Goal: Information Seeking & Learning: Learn about a topic

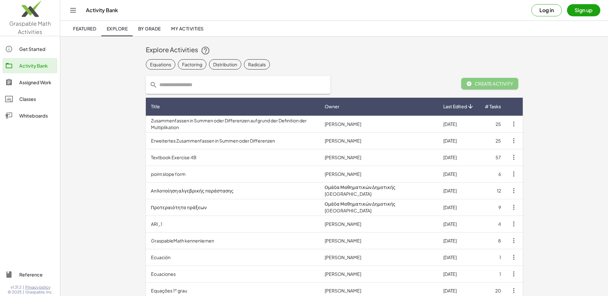
click at [194, 83] on input "text" at bounding box center [241, 85] width 169 height 18
click at [184, 63] on div "Factoring" at bounding box center [192, 64] width 20 height 7
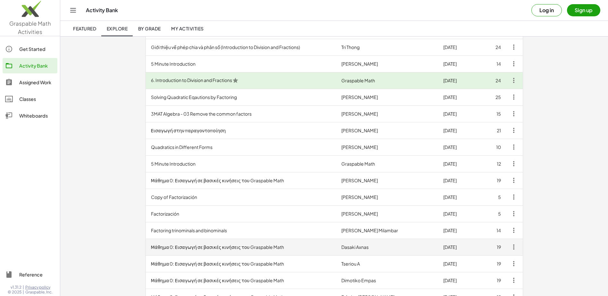
scroll to position [256, 0]
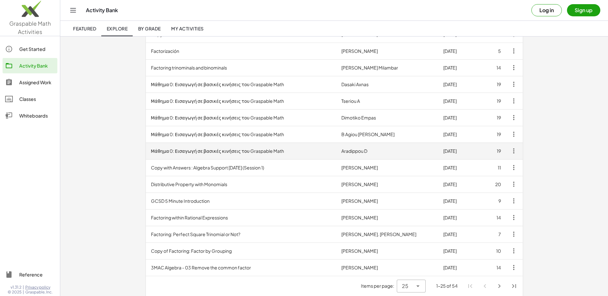
click at [257, 150] on td "Μάθημα 0: Εισαγωγή σε βασικές κινήσεις του Graspable Math" at bounding box center [241, 151] width 190 height 17
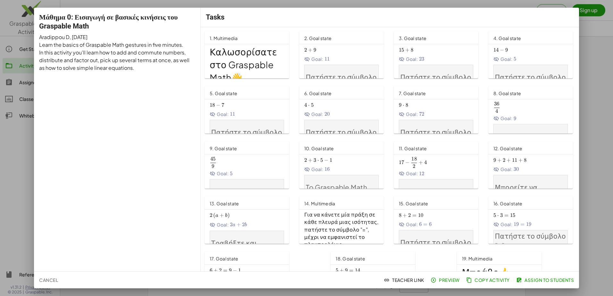
click at [320, 34] on div "2. Goal state" at bounding box center [317, 37] width 27 height 10
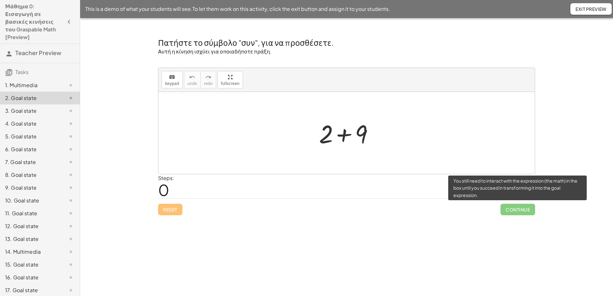
click at [527, 212] on span "Continue" at bounding box center [517, 210] width 35 height 12
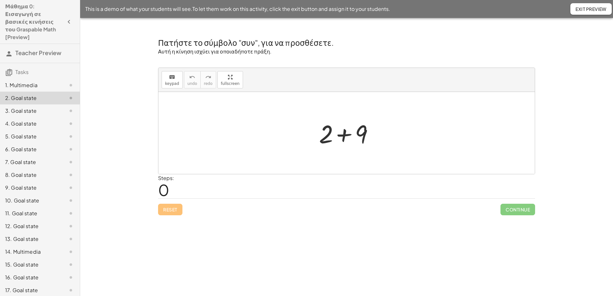
click at [307, 134] on div at bounding box center [346, 133] width 376 height 82
click at [330, 135] on div at bounding box center [349, 133] width 66 height 33
click at [176, 82] on span "keypad" at bounding box center [172, 83] width 14 height 4
click at [177, 85] on button "keyboard keypad" at bounding box center [172, 79] width 21 height 17
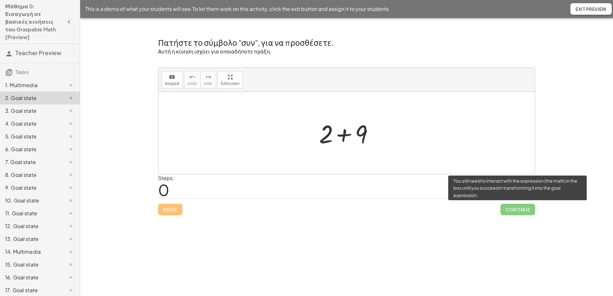
click at [517, 207] on span "Continue" at bounding box center [517, 210] width 35 height 12
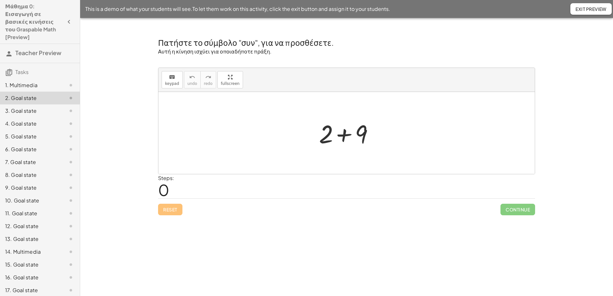
click at [368, 131] on div at bounding box center [349, 133] width 66 height 33
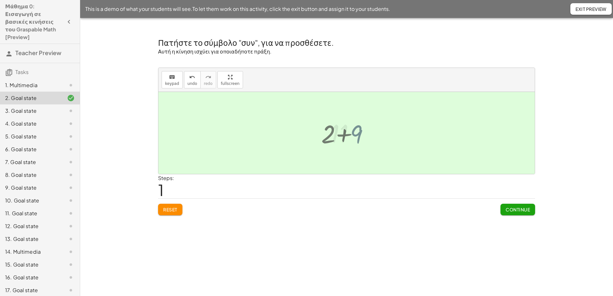
click at [362, 131] on div at bounding box center [348, 133] width 43 height 32
click at [364, 132] on div at bounding box center [348, 133] width 43 height 32
click at [508, 207] on span "Continue" at bounding box center [518, 210] width 24 height 6
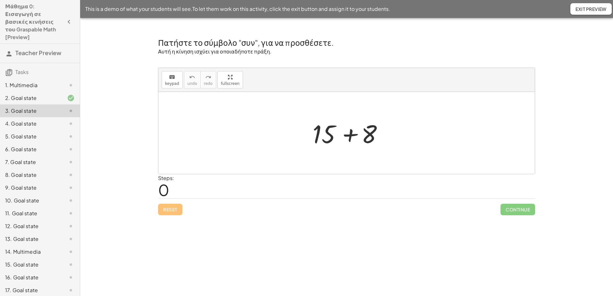
click at [355, 136] on div at bounding box center [348, 133] width 79 height 33
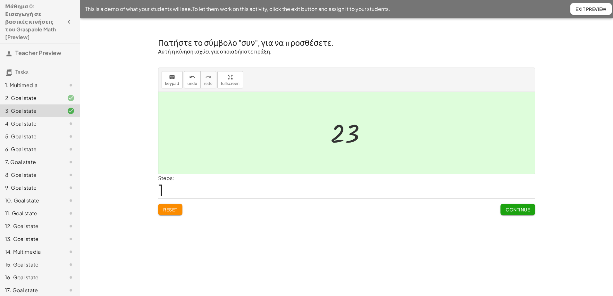
click at [510, 210] on span "Continue" at bounding box center [518, 210] width 24 height 6
